Goal: Transaction & Acquisition: Purchase product/service

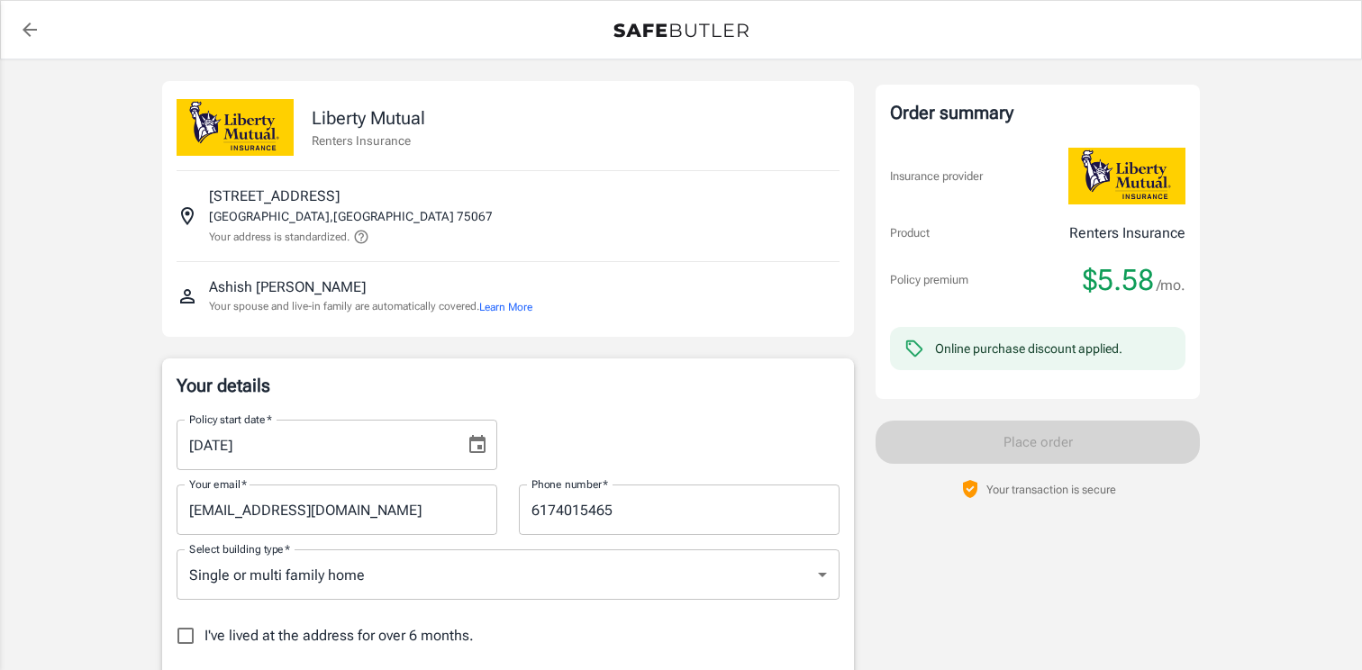
select select "[GEOGRAPHIC_DATA]"
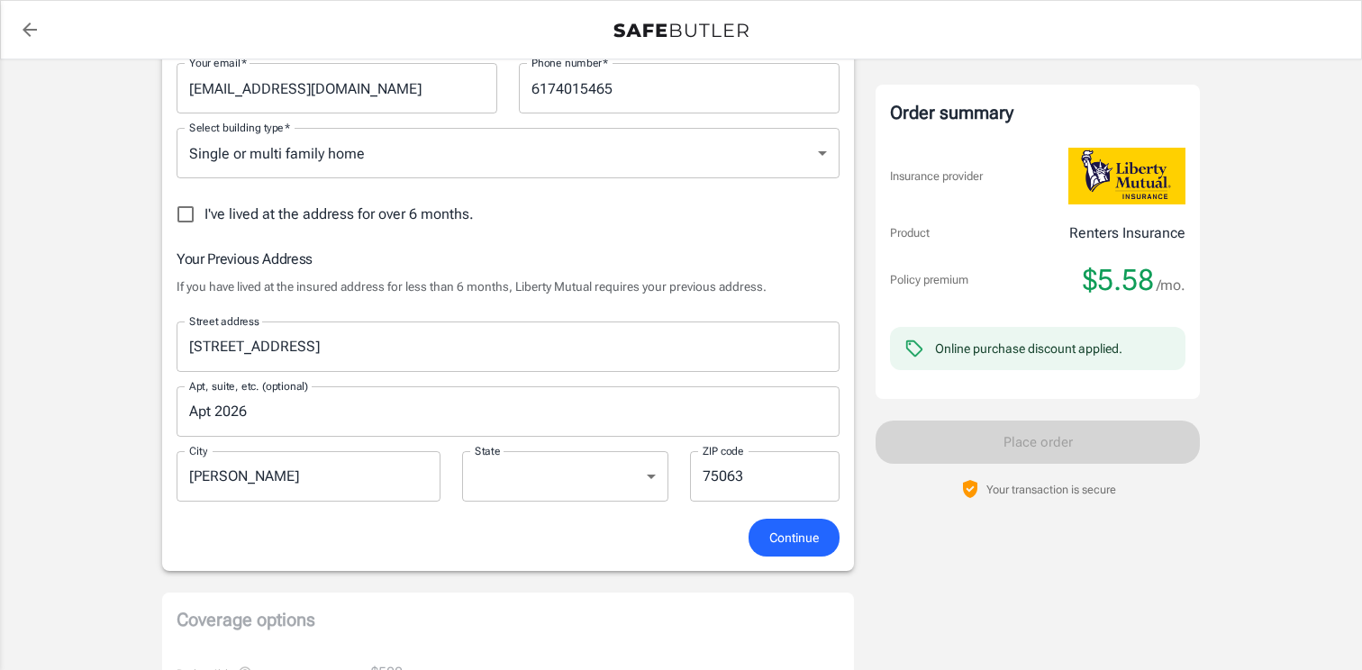
scroll to position [428, 0]
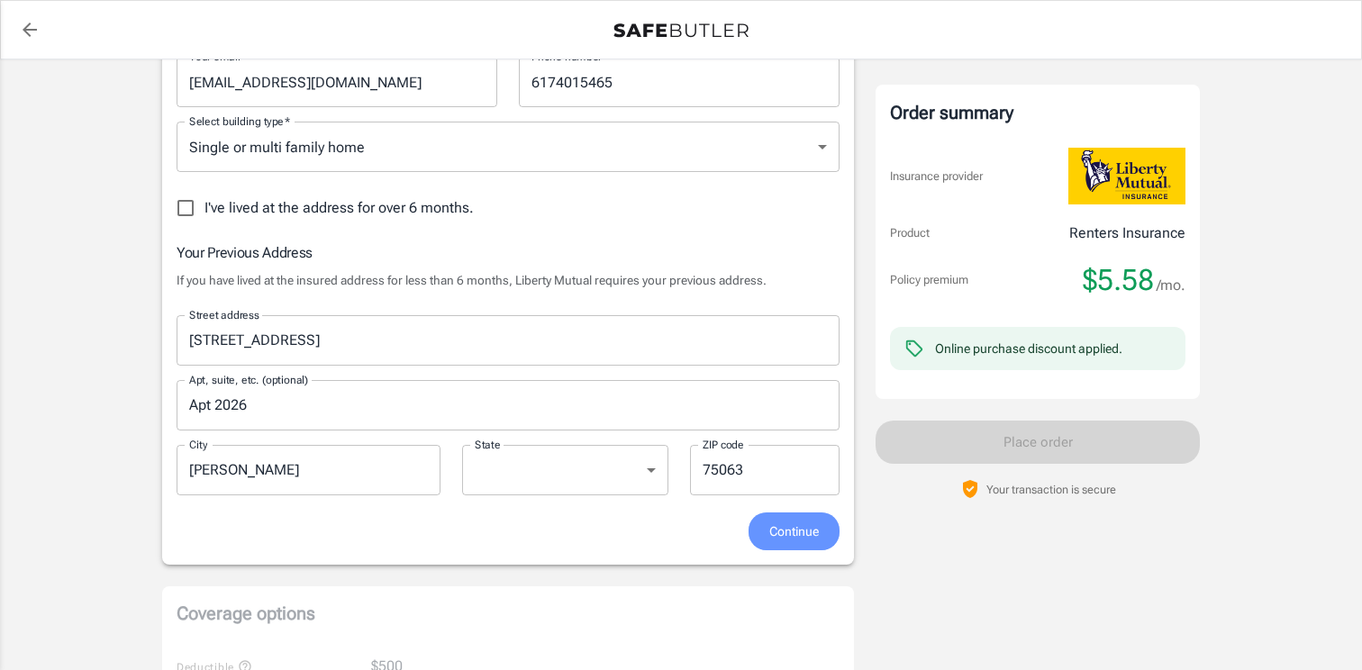
click at [789, 535] on span "Continue" at bounding box center [795, 532] width 50 height 23
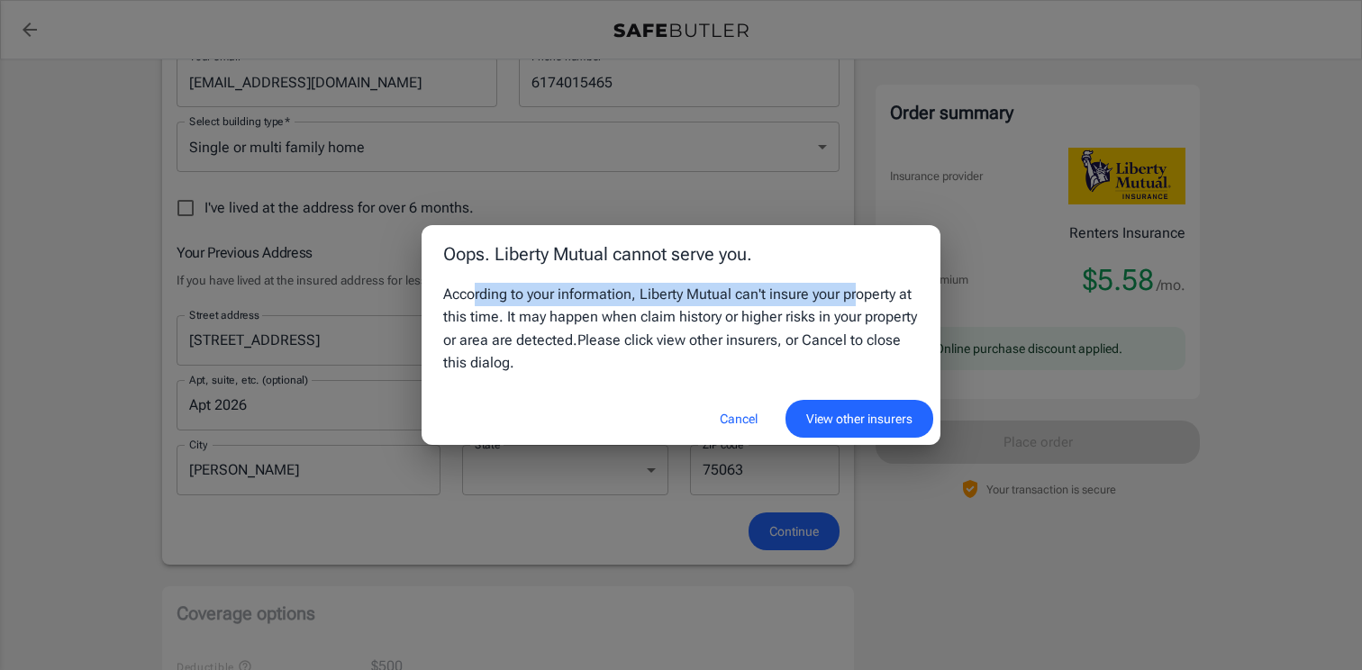
drag, startPoint x: 471, startPoint y: 297, endPoint x: 853, endPoint y: 287, distance: 382.2
click at [853, 287] on div "According to your information, Liberty Mutual can't insure your property at thi…" at bounding box center [681, 329] width 476 height 92
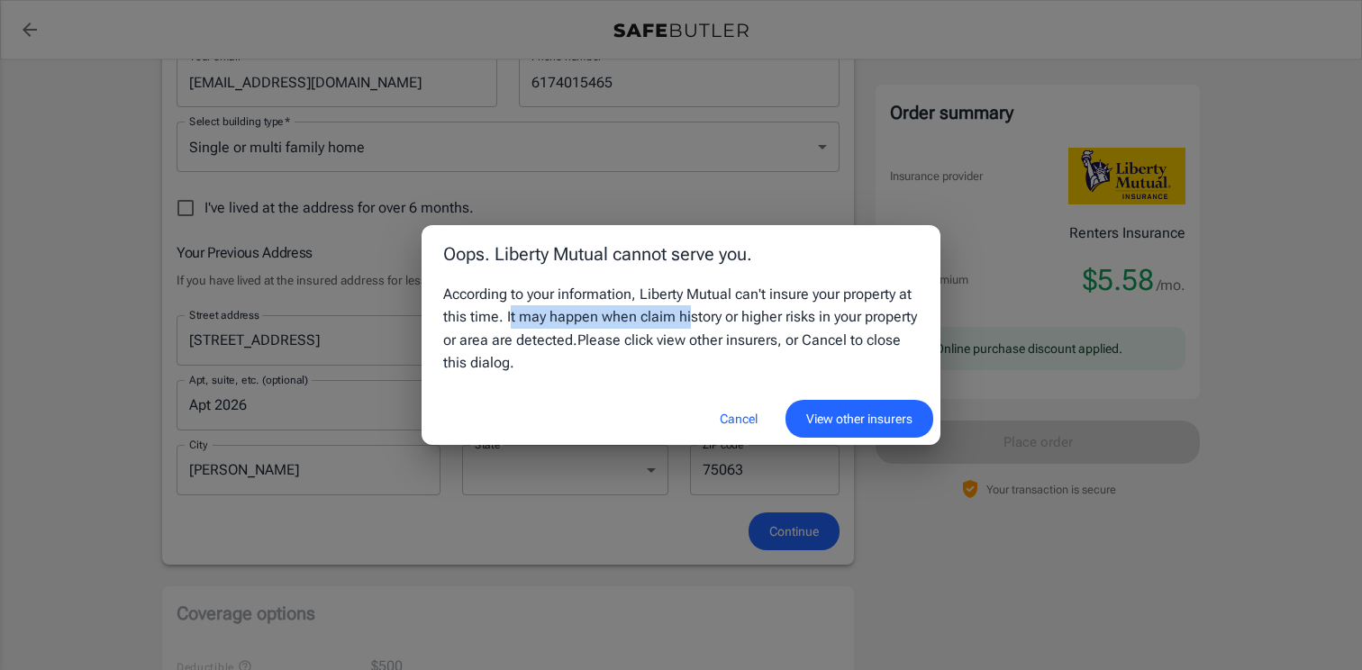
drag, startPoint x: 509, startPoint y: 323, endPoint x: 684, endPoint y: 322, distance: 174.8
click at [685, 322] on div "According to your information, Liberty Mutual can't insure your property at thi…" at bounding box center [681, 329] width 476 height 92
click at [684, 322] on div "According to your information, Liberty Mutual can't insure your property at thi…" at bounding box center [681, 329] width 476 height 92
drag, startPoint x: 570, startPoint y: 319, endPoint x: 759, endPoint y: 318, distance: 188.3
click at [759, 318] on div "According to your information, Liberty Mutual can't insure your property at thi…" at bounding box center [681, 329] width 476 height 92
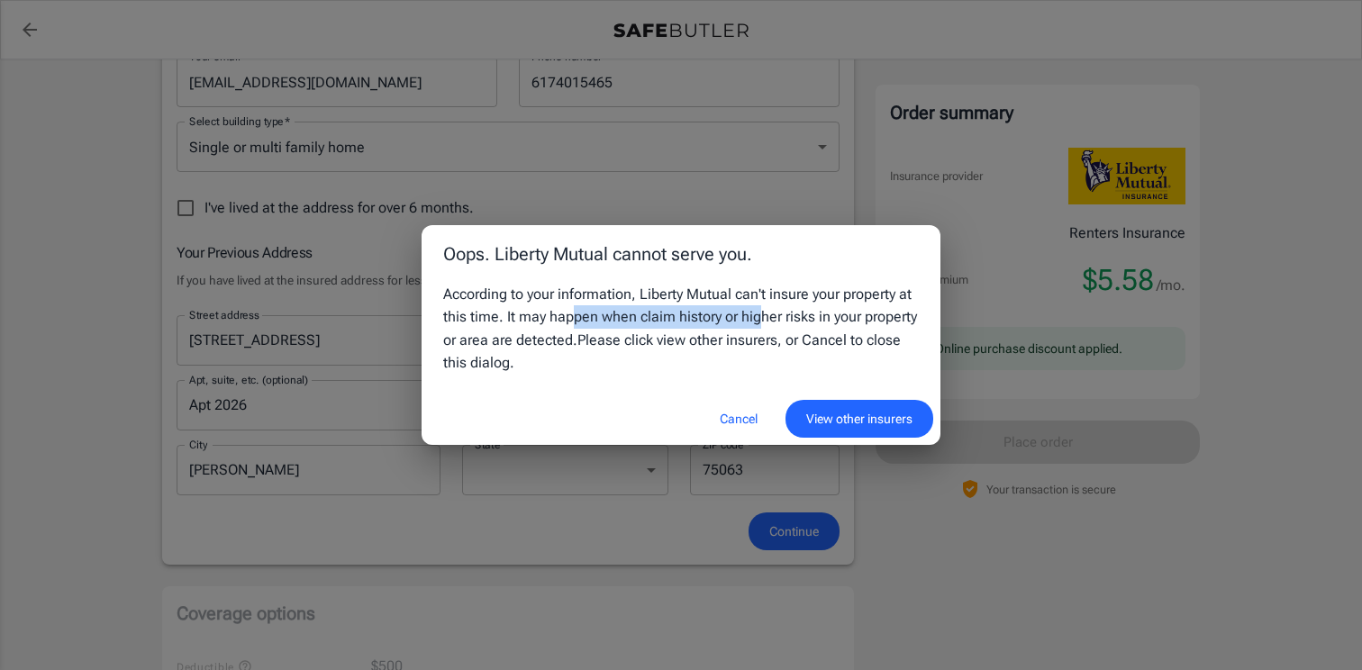
click at [758, 318] on div "According to your information, Liberty Mutual can't insure your property at thi…" at bounding box center [681, 329] width 476 height 92
click at [739, 423] on button "Cancel" at bounding box center [738, 419] width 79 height 39
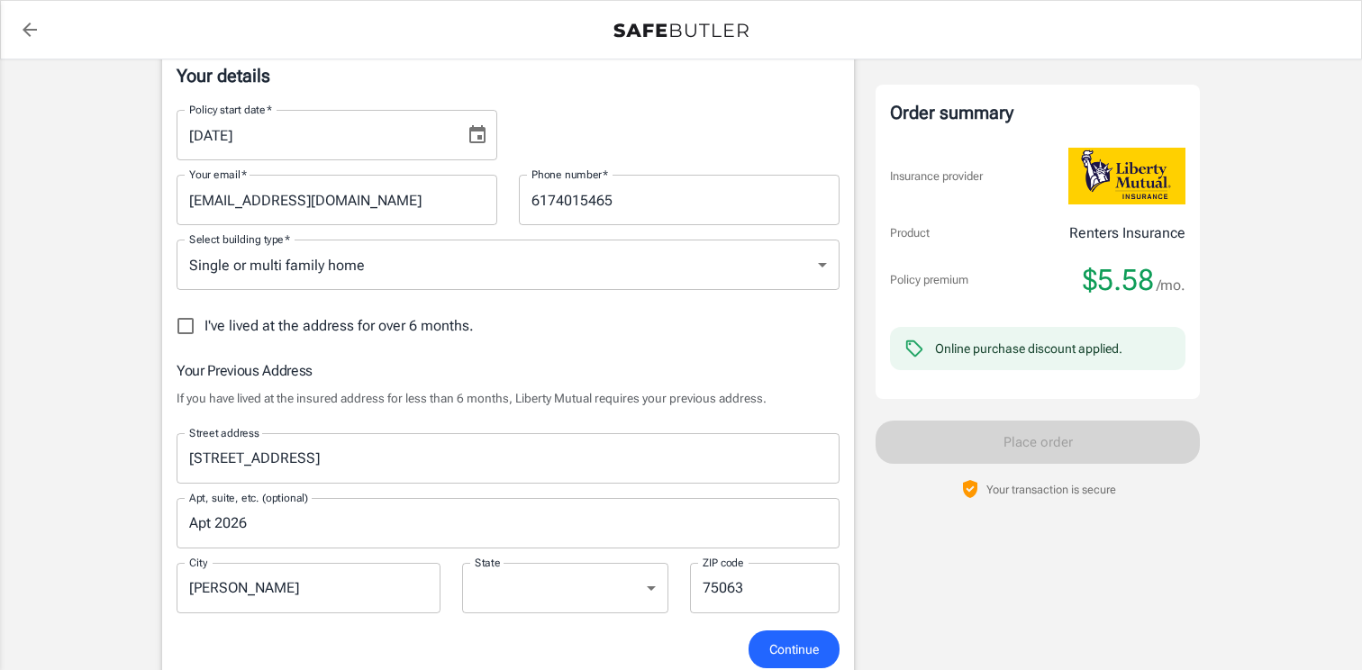
scroll to position [297, 0]
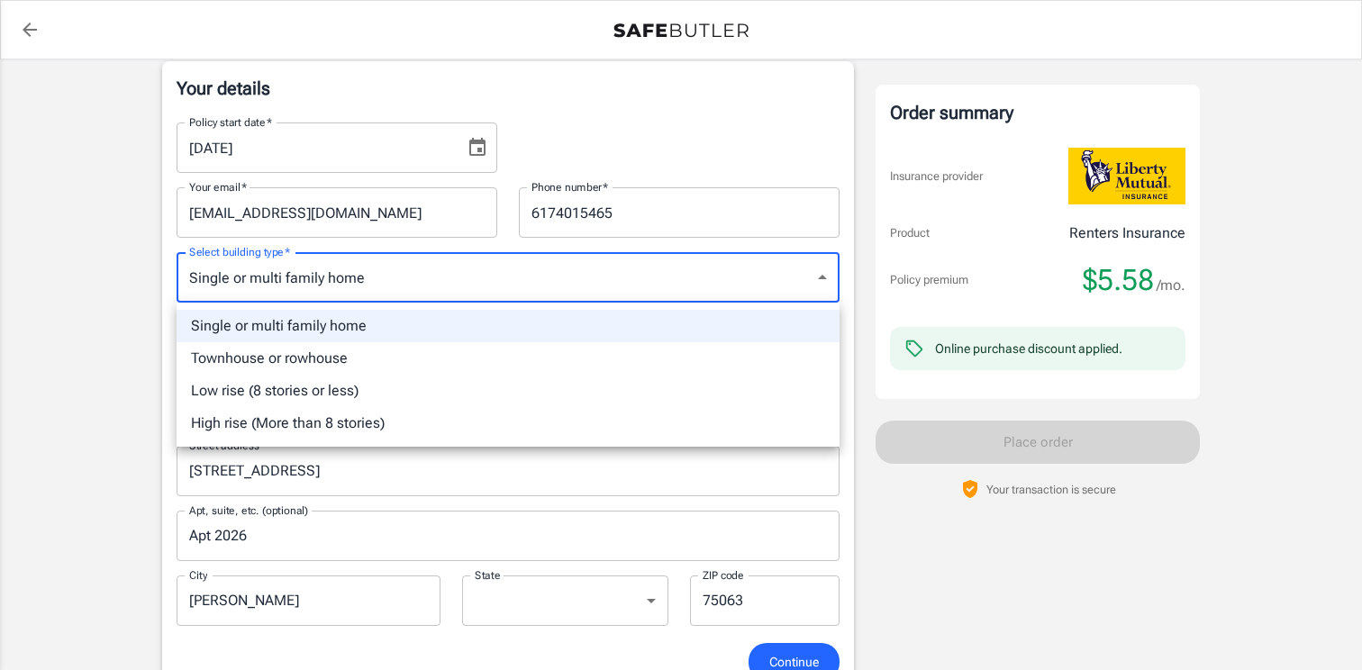
click at [510, 239] on div at bounding box center [681, 335] width 1362 height 670
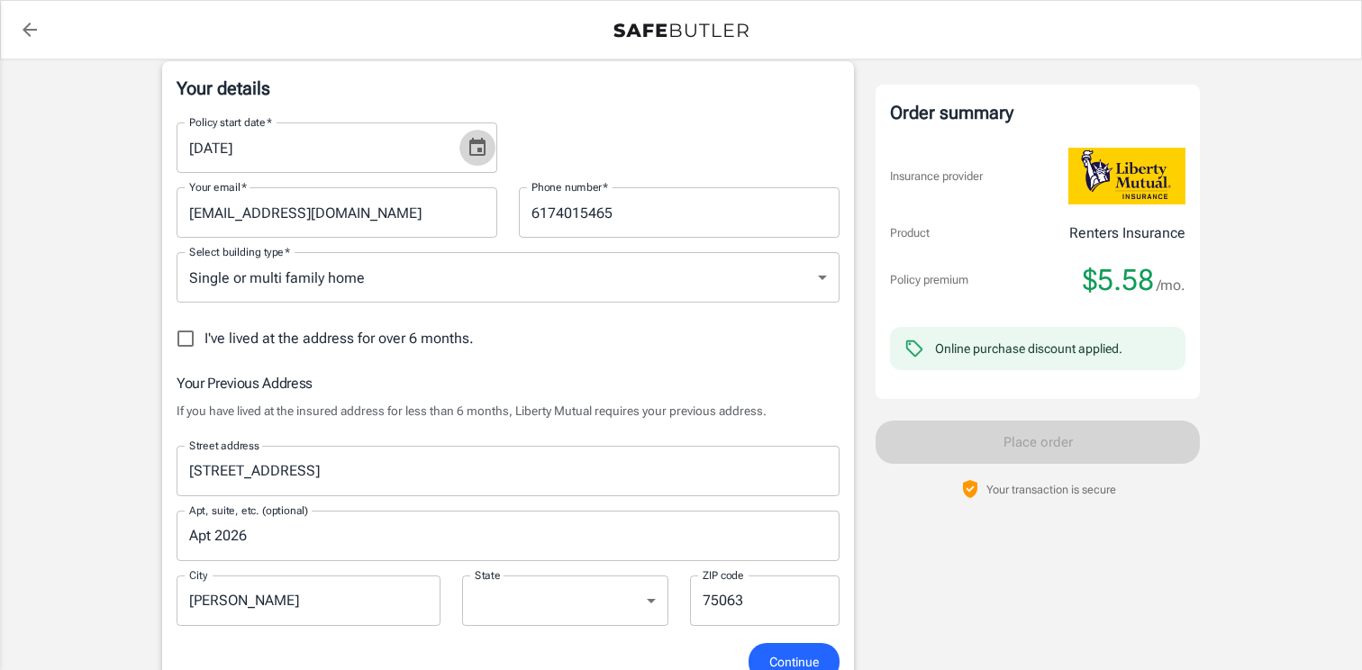
click at [478, 145] on icon "Choose date, selected date is Sep 3, 2025" at bounding box center [478, 148] width 22 height 22
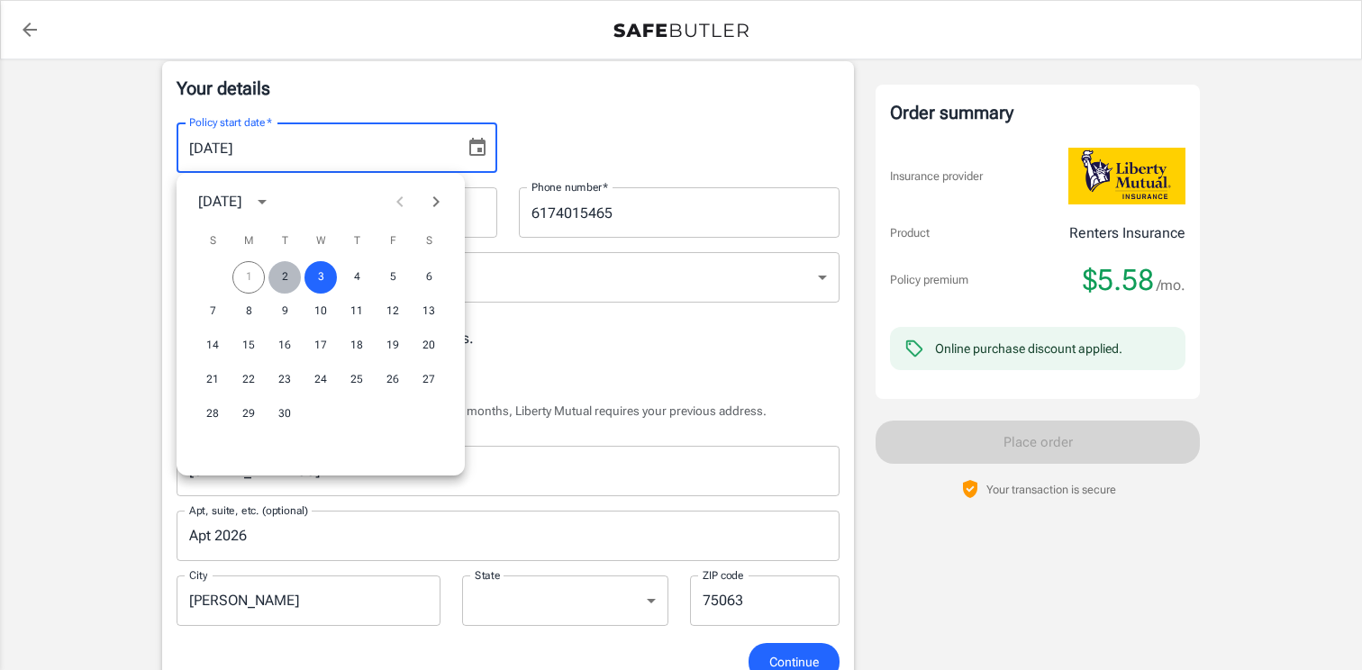
click at [284, 270] on button "2" at bounding box center [285, 277] width 32 height 32
type input "[DATE]"
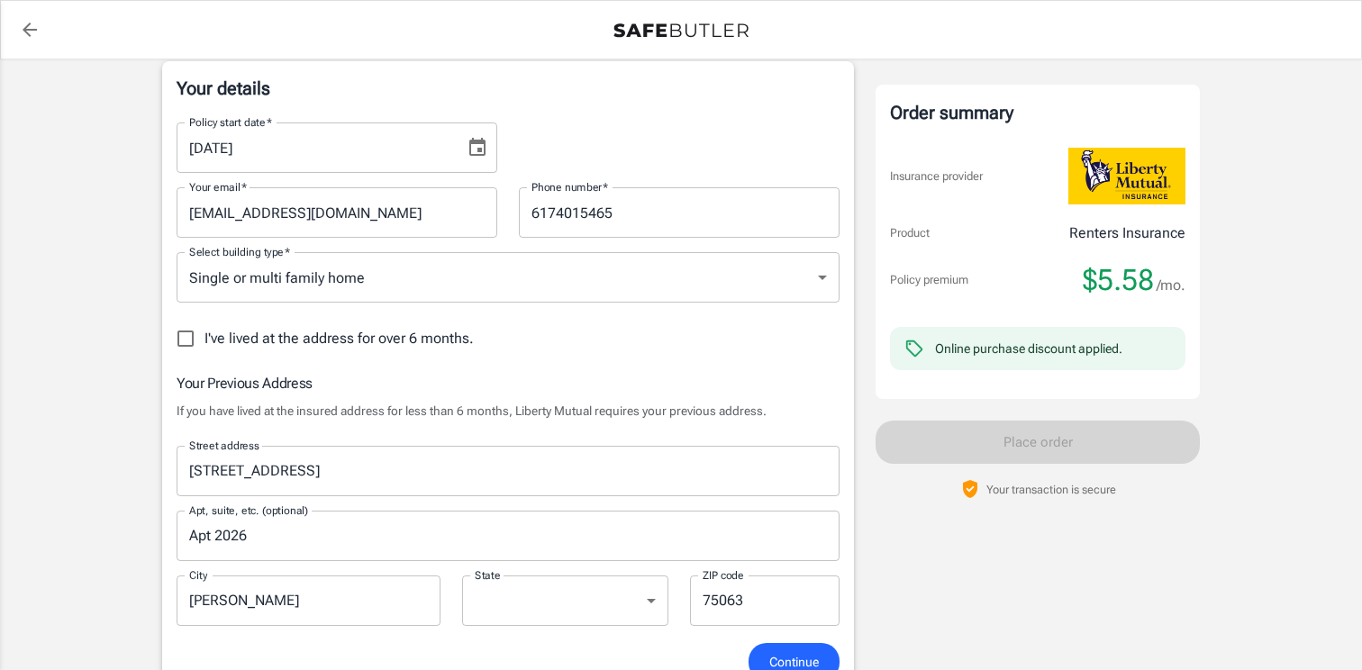
click at [506, 196] on div "Your email   * [EMAIL_ADDRESS][DOMAIN_NAME] Your email   *" at bounding box center [337, 212] width 342 height 50
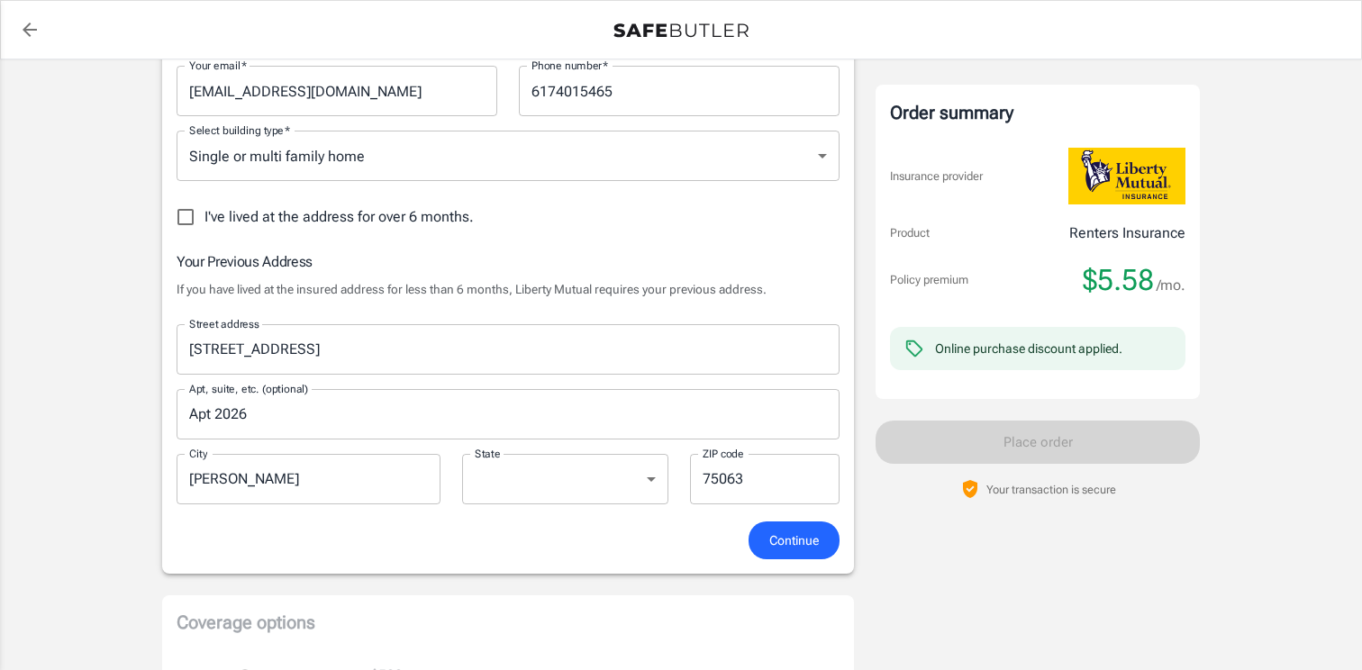
scroll to position [427, 0]
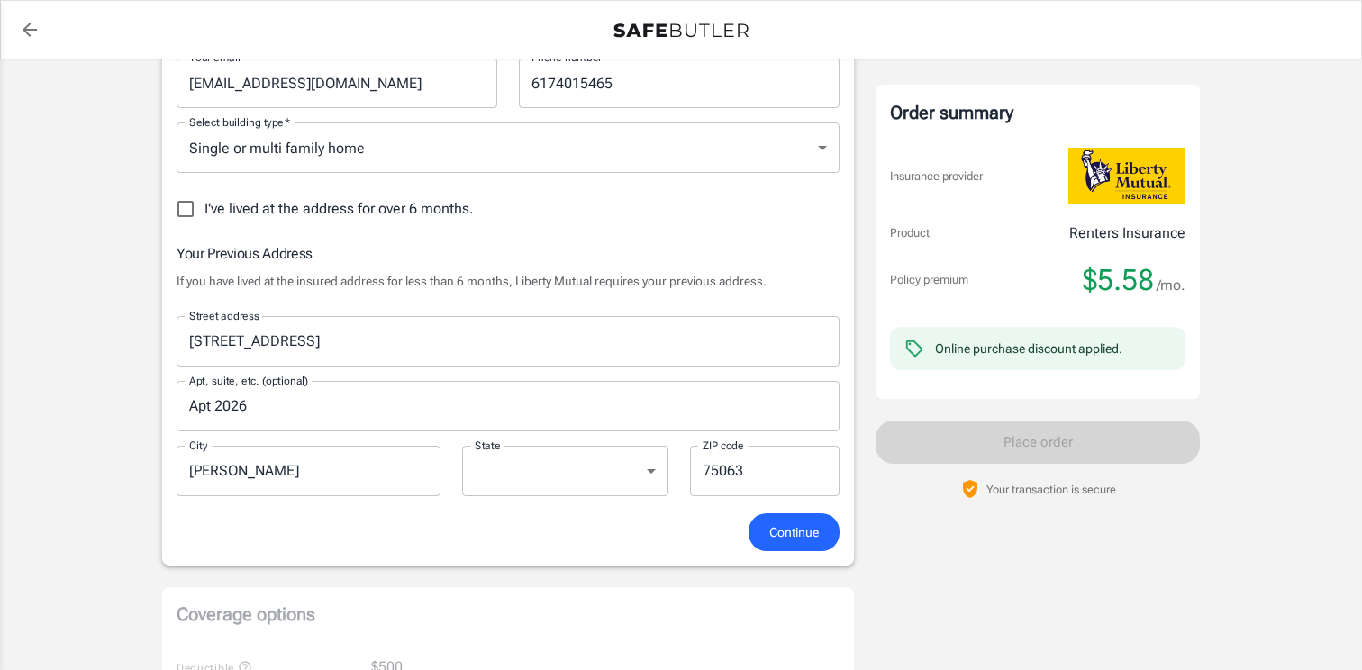
click at [787, 531] on span "Continue" at bounding box center [795, 533] width 50 height 23
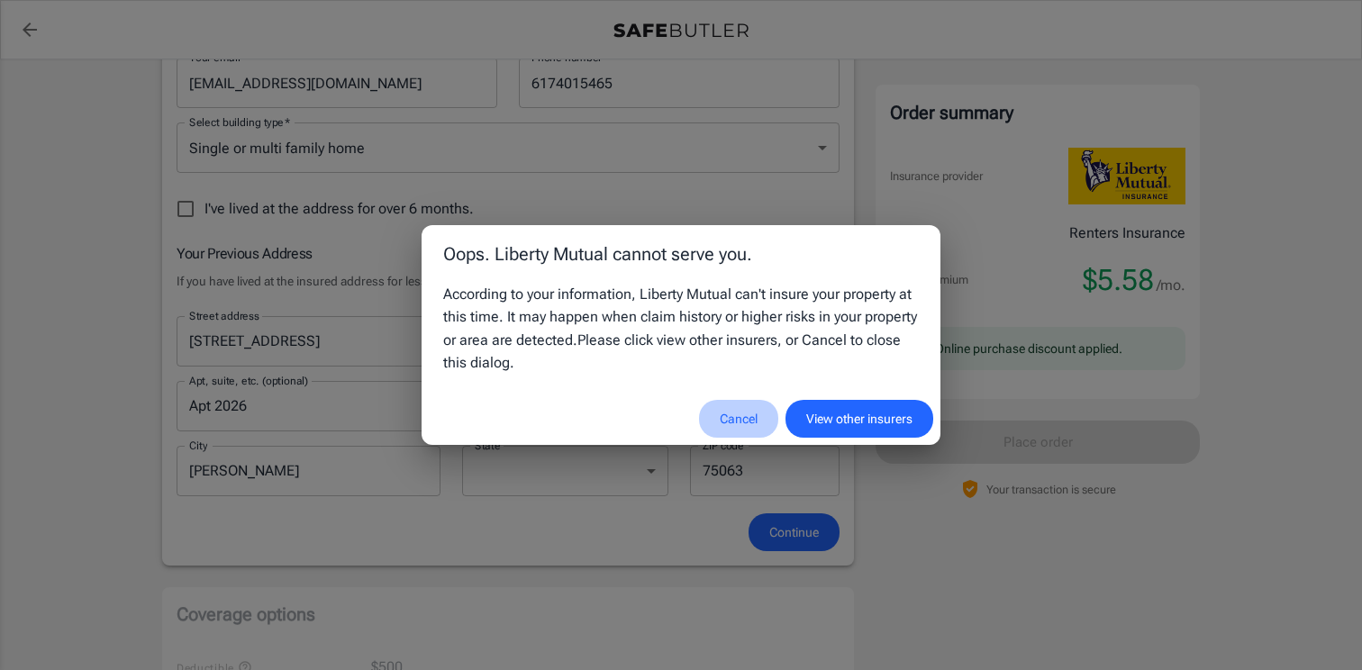
click at [738, 419] on button "Cancel" at bounding box center [738, 419] width 79 height 39
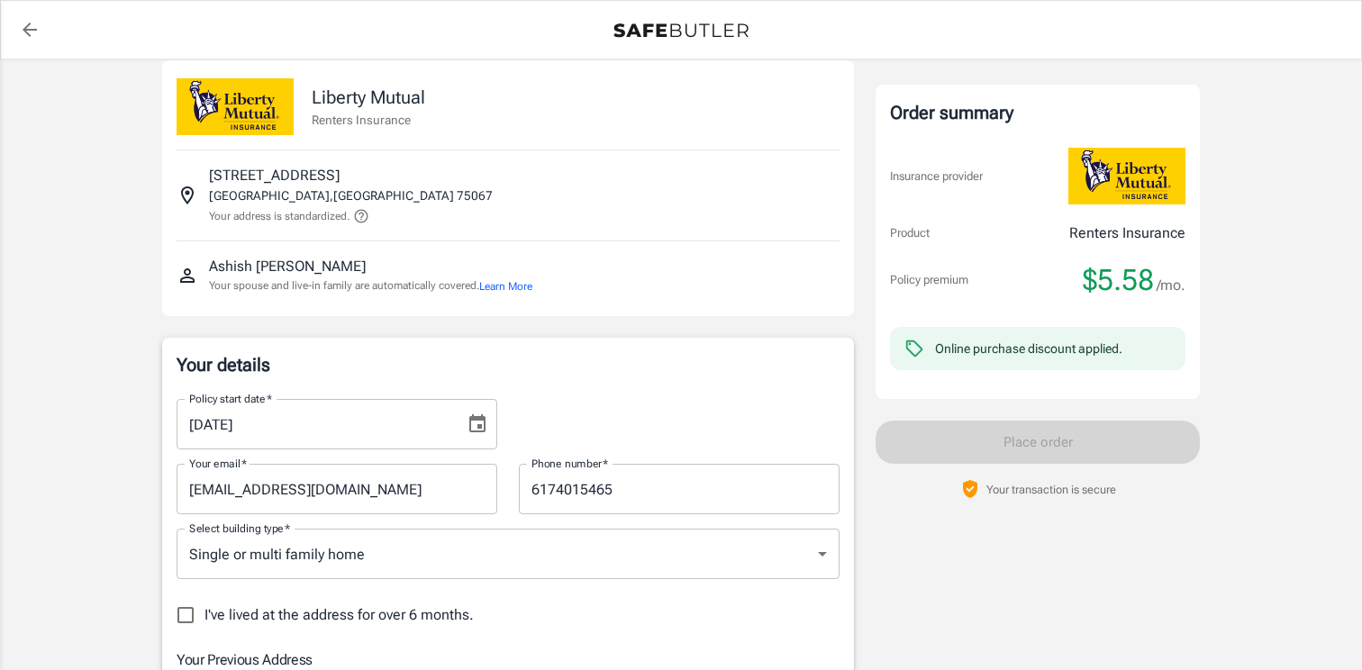
scroll to position [0, 0]
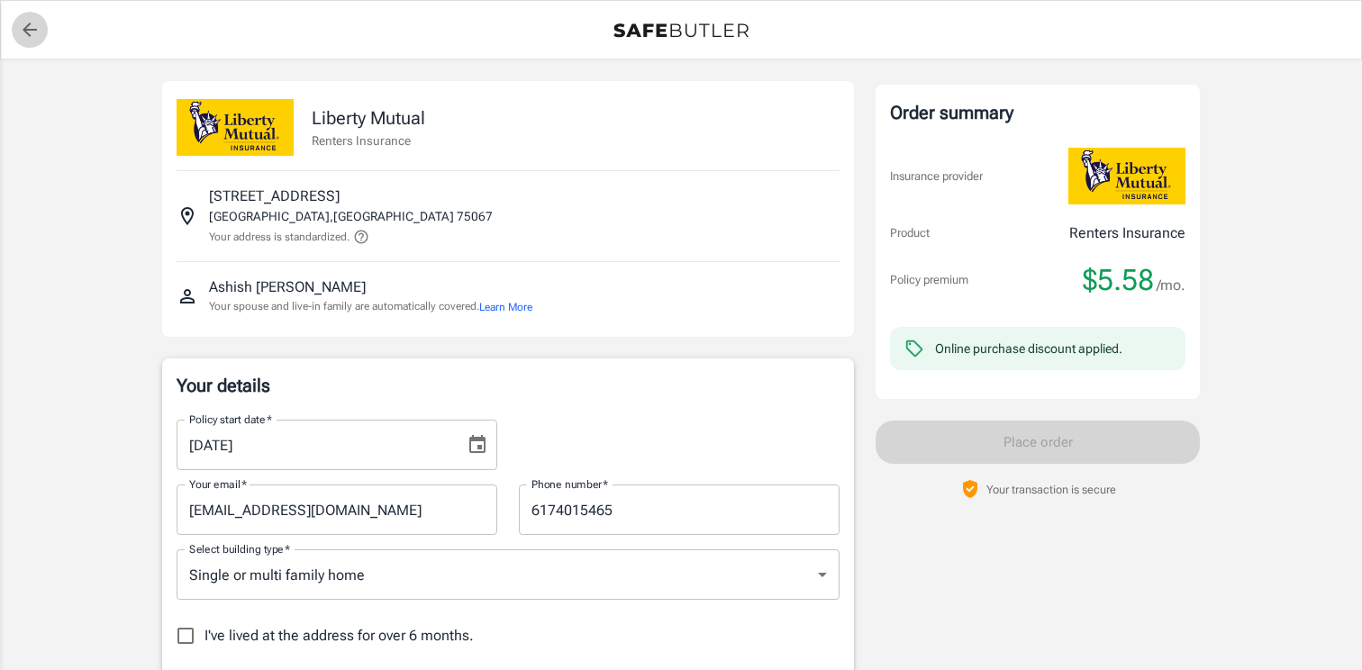
click at [31, 29] on icon "back to quotes" at bounding box center [30, 30] width 14 height 14
